Goal: Task Accomplishment & Management: Use online tool/utility

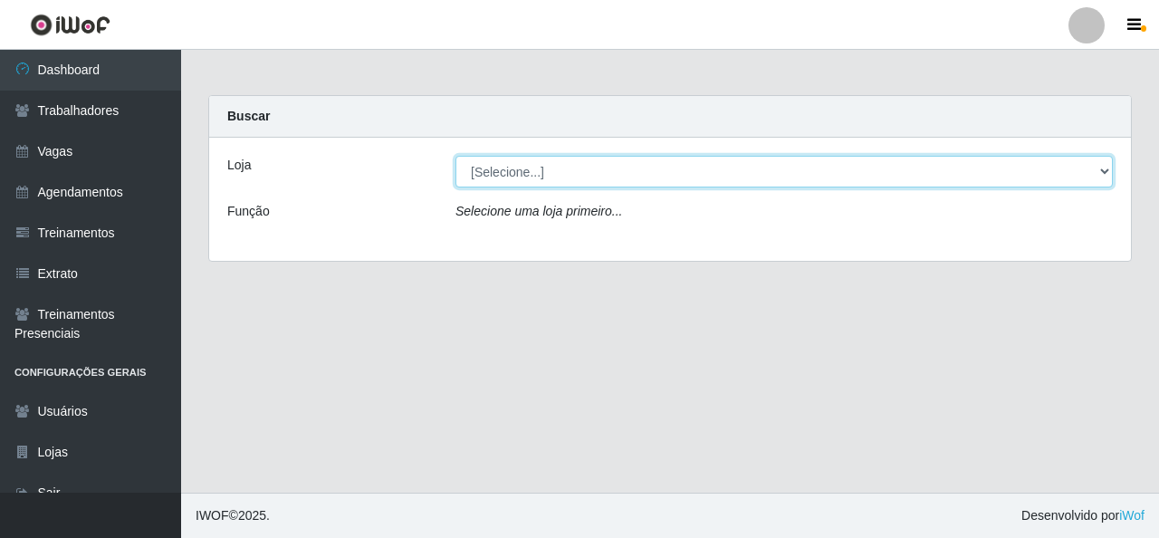
click at [985, 168] on select "[Selecione...] Rede Econômico - Malvinas Rede Econômico - Prata" at bounding box center [785, 172] width 658 height 32
select select "194"
click at [456, 156] on select "[Selecione...] Rede Econômico - Malvinas Rede Econômico - Prata" at bounding box center [785, 172] width 658 height 32
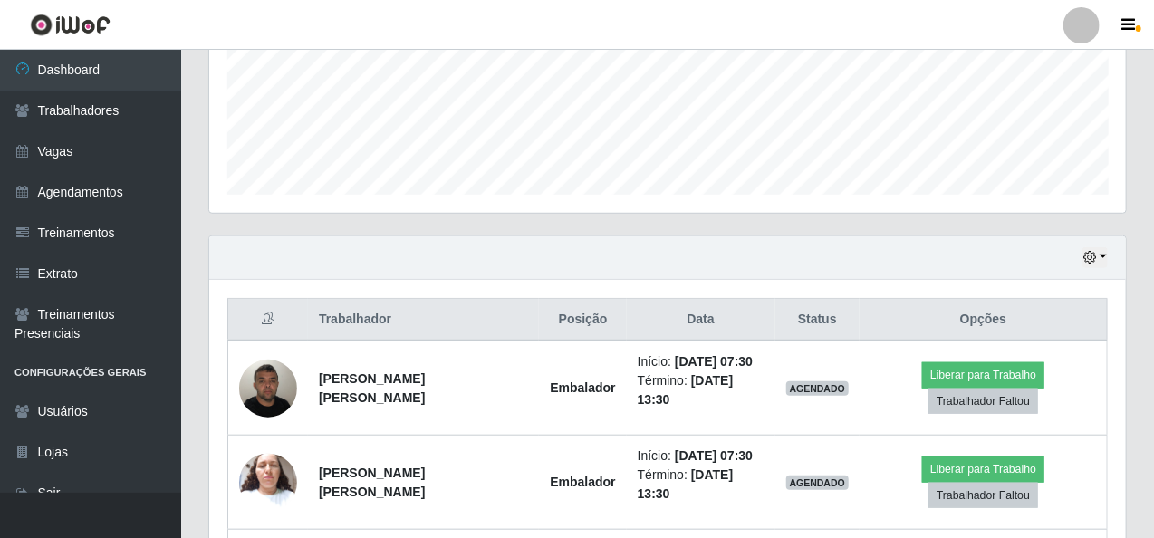
scroll to position [543, 0]
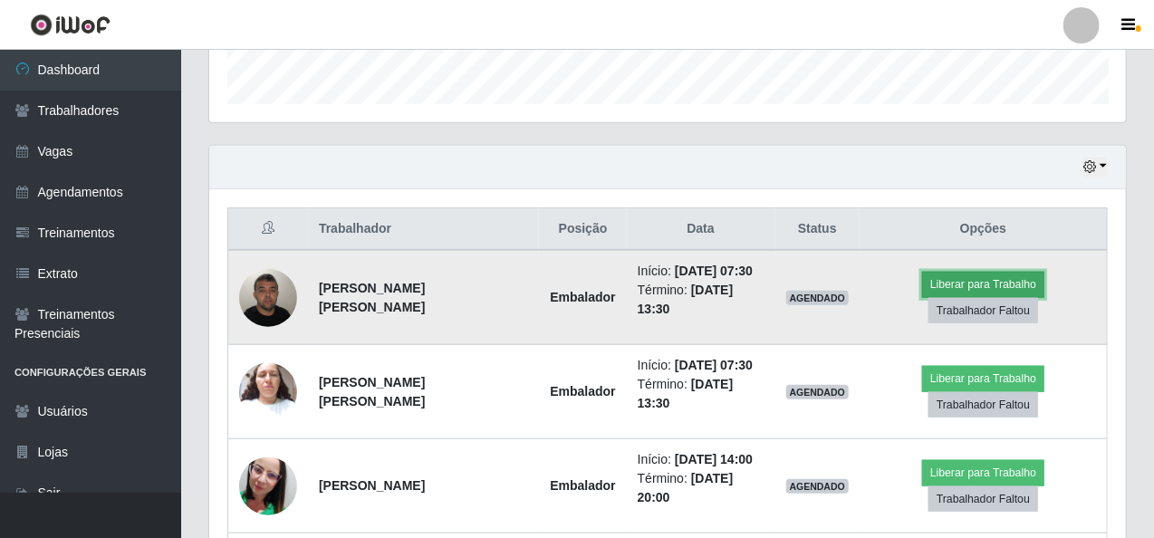
click at [946, 280] on button "Liberar para Trabalho" at bounding box center [983, 284] width 122 height 25
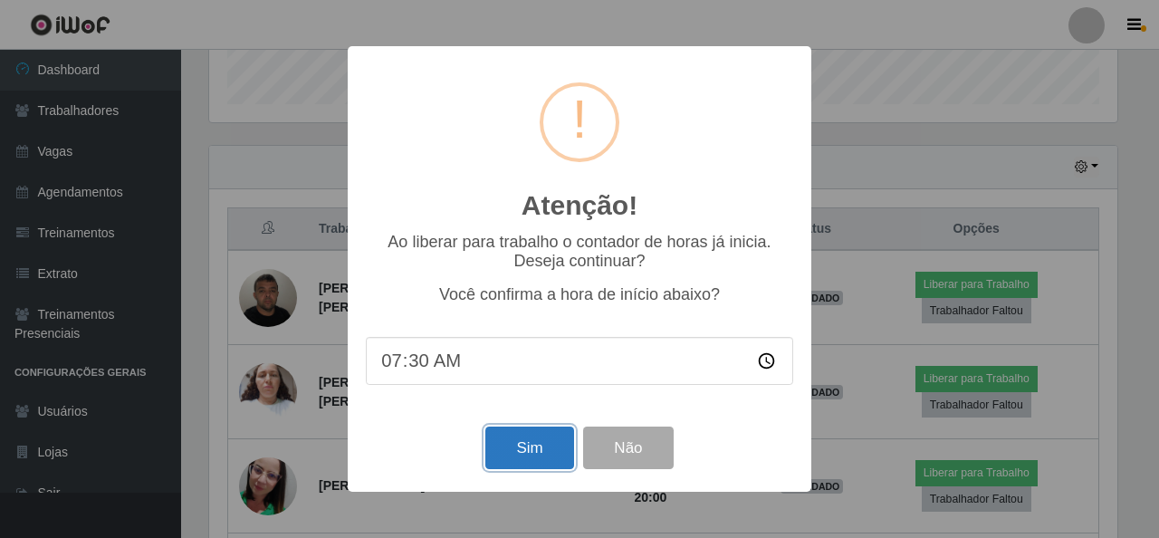
click at [520, 439] on button "Sim" at bounding box center [529, 448] width 88 height 43
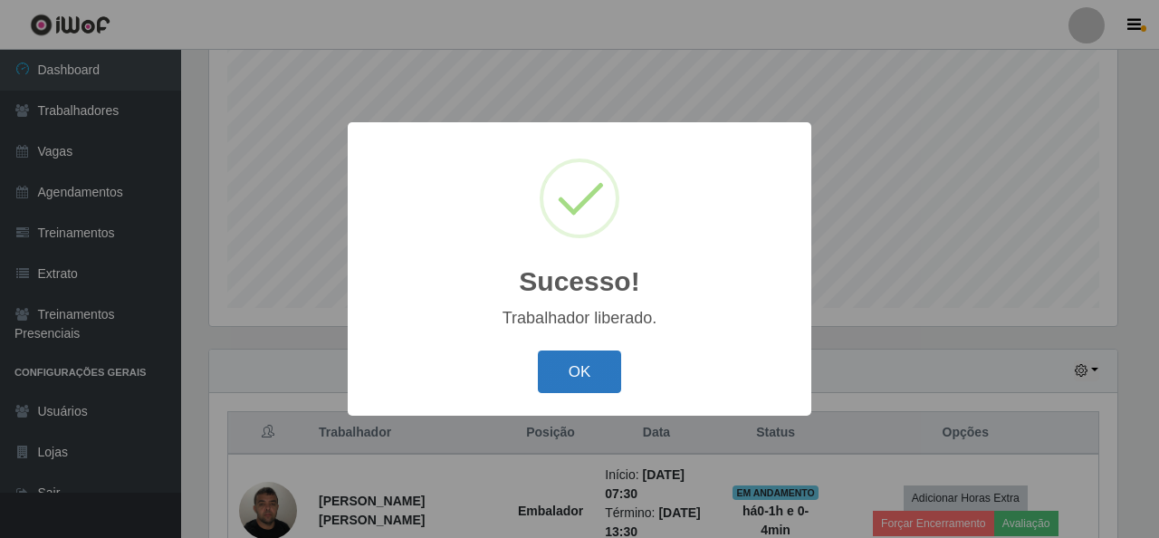
click at [580, 373] on button "OK" at bounding box center [580, 372] width 84 height 43
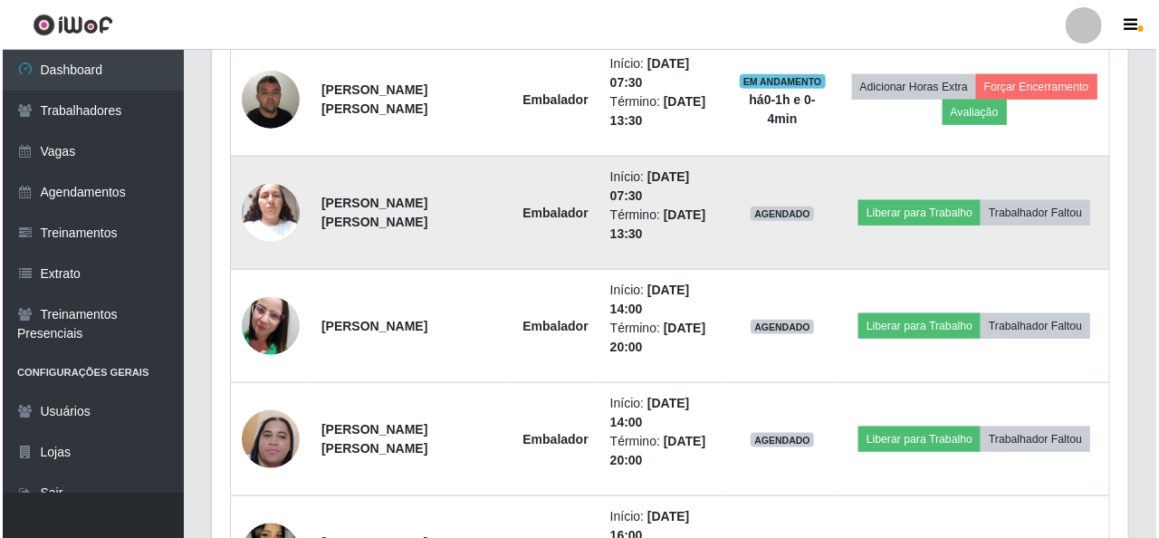
scroll to position [724, 0]
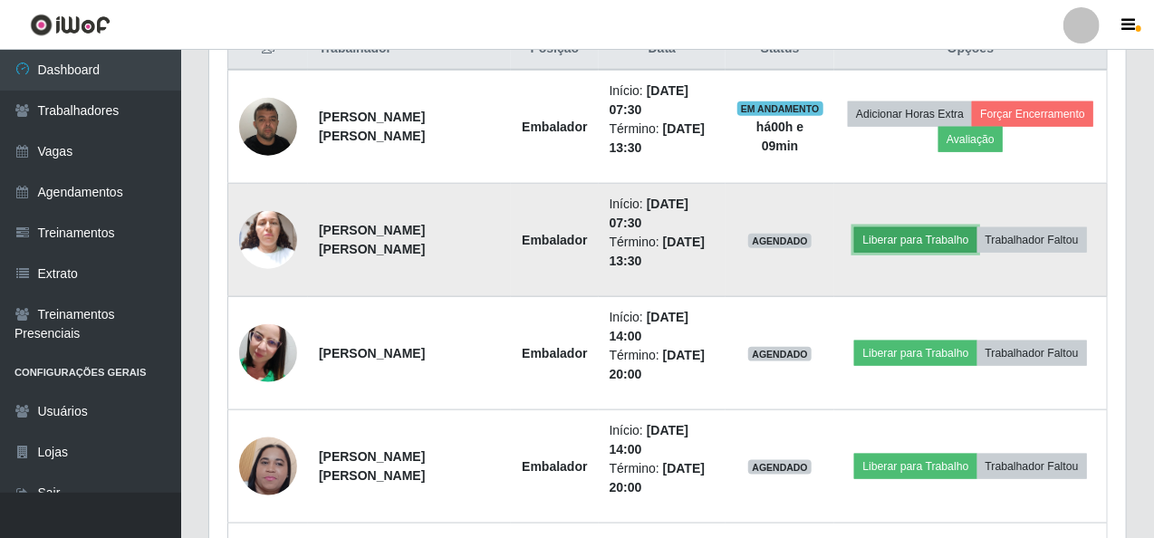
click at [882, 234] on button "Liberar para Trabalho" at bounding box center [915, 239] width 122 height 25
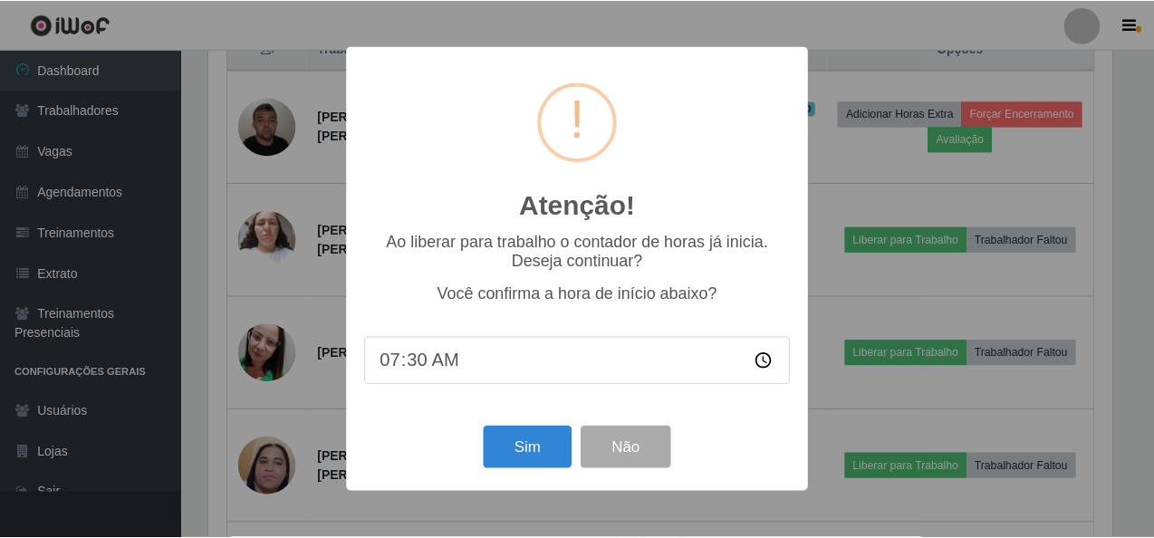
scroll to position [376, 909]
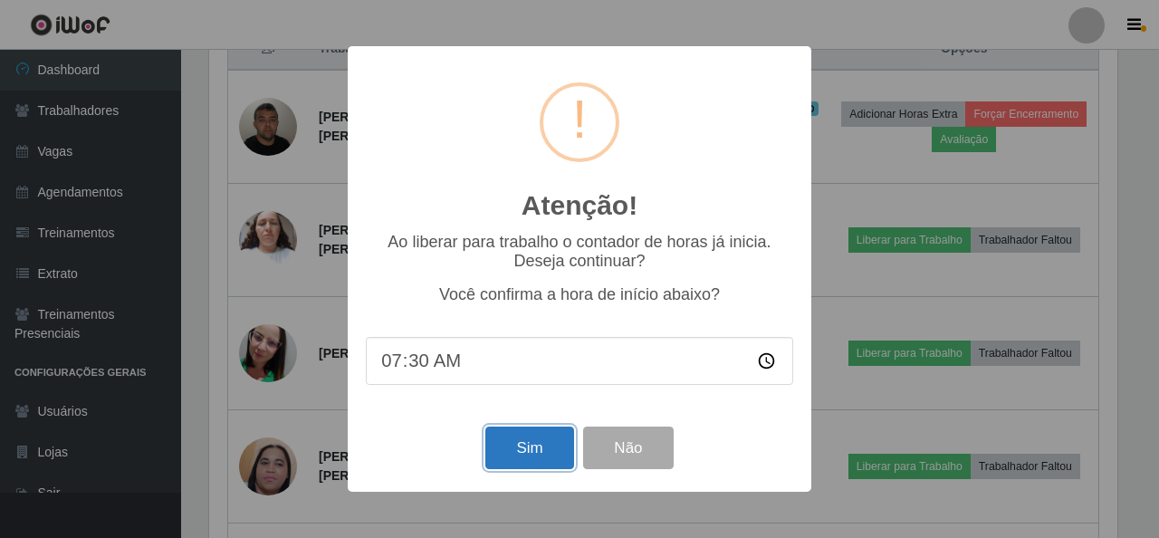
click at [514, 440] on button "Sim" at bounding box center [529, 448] width 88 height 43
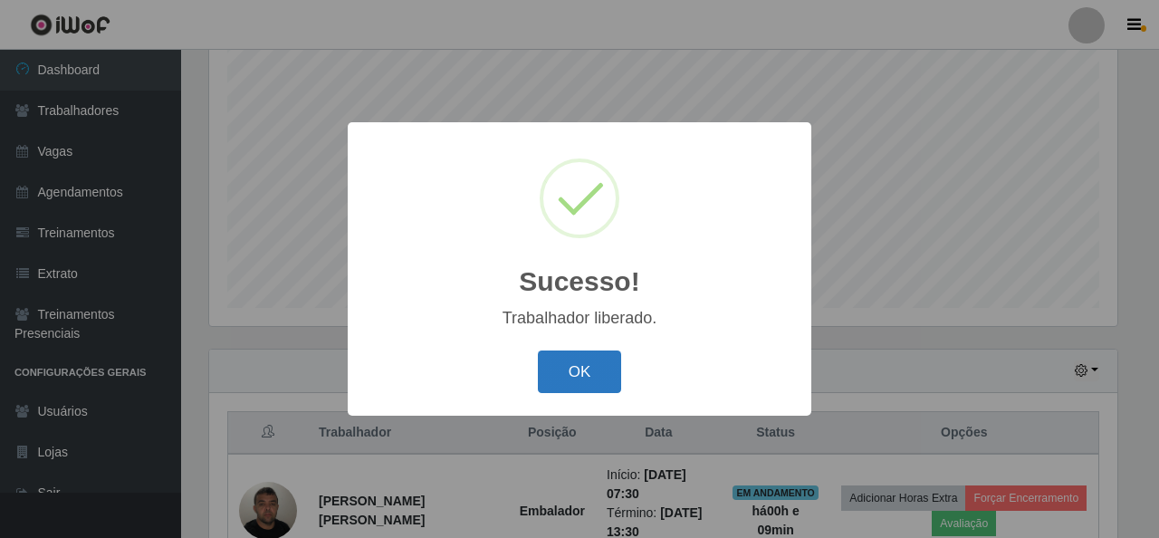
click at [561, 375] on button "OK" at bounding box center [580, 372] width 84 height 43
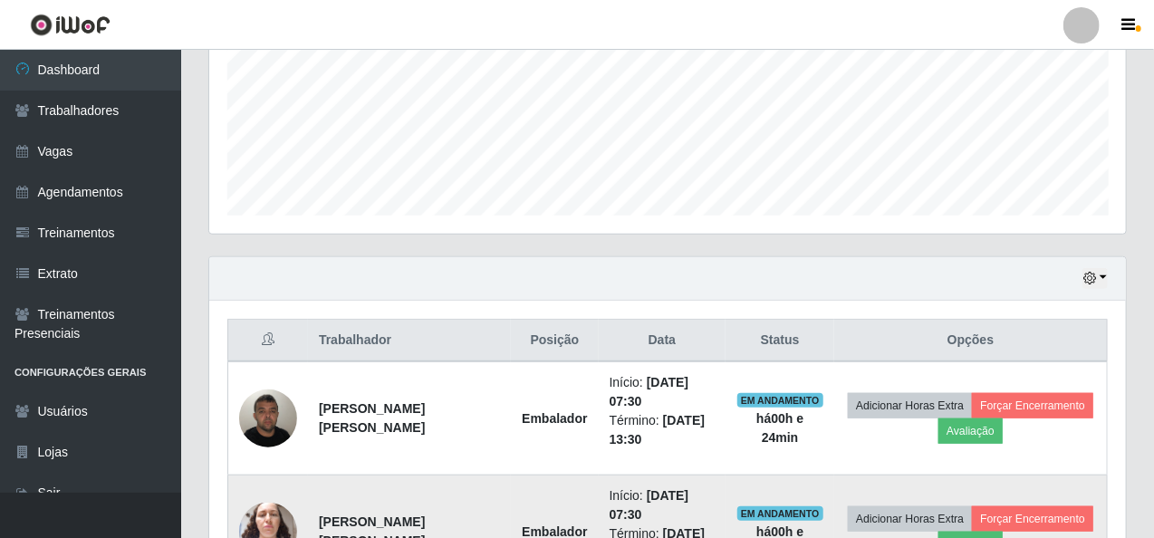
scroll to position [430, 0]
